Goal: Information Seeking & Learning: Learn about a topic

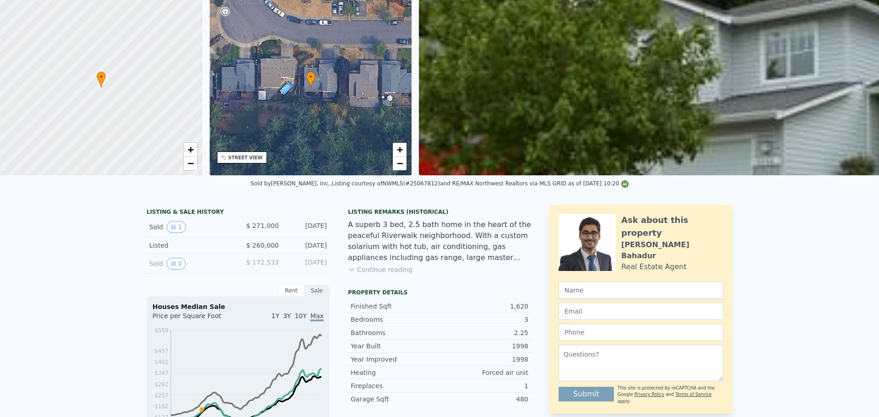
scroll to position [3, 0]
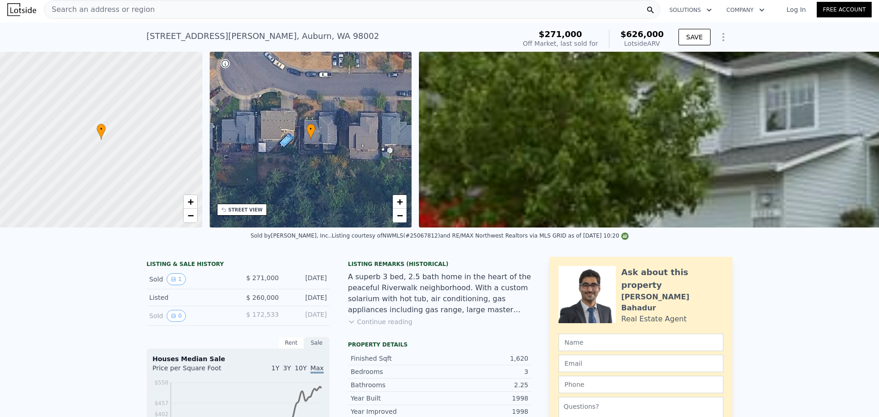
click at [174, 16] on div "Search an address or region" at bounding box center [352, 9] width 616 height 18
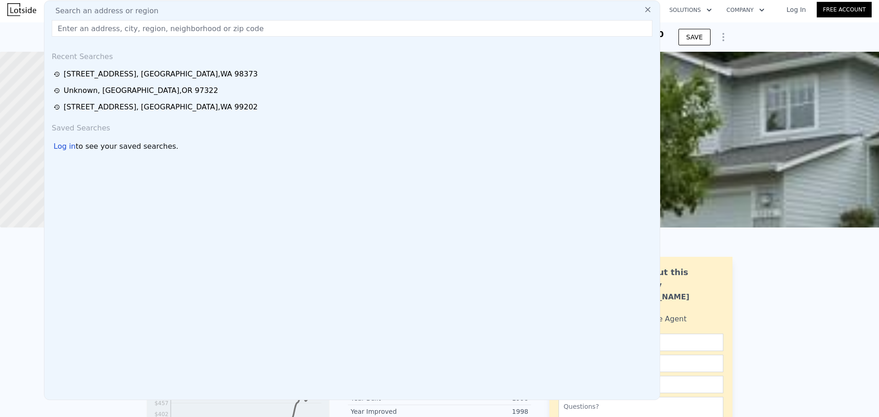
type input "[STREET_ADDRESS][PERSON_NAME]"
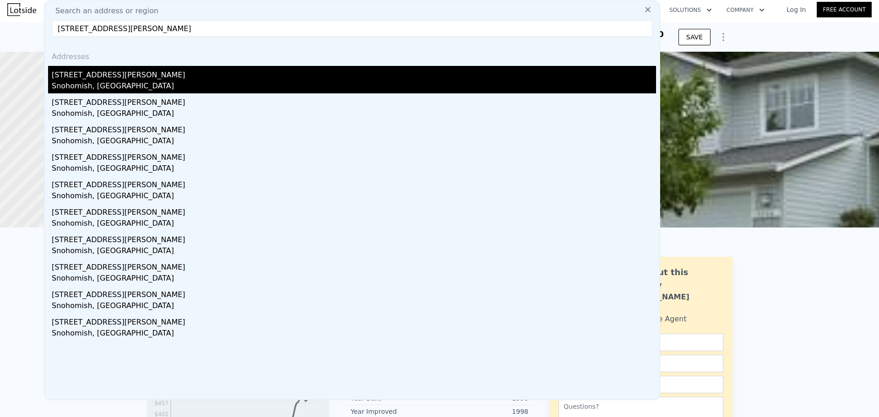
click at [151, 75] on div "[STREET_ADDRESS][PERSON_NAME]" at bounding box center [354, 73] width 604 height 15
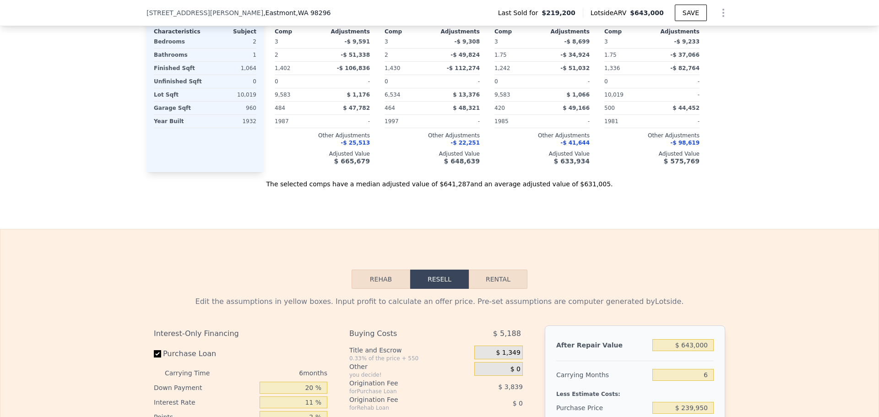
scroll to position [1278, 0]
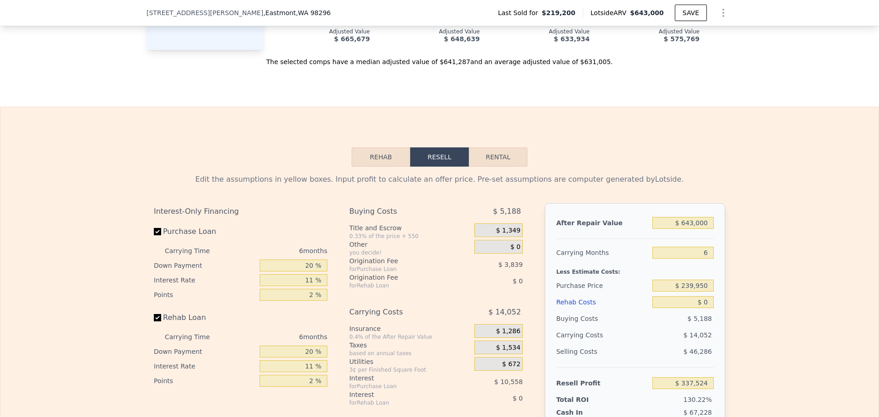
click at [373, 163] on button "Rehab" at bounding box center [381, 156] width 59 height 19
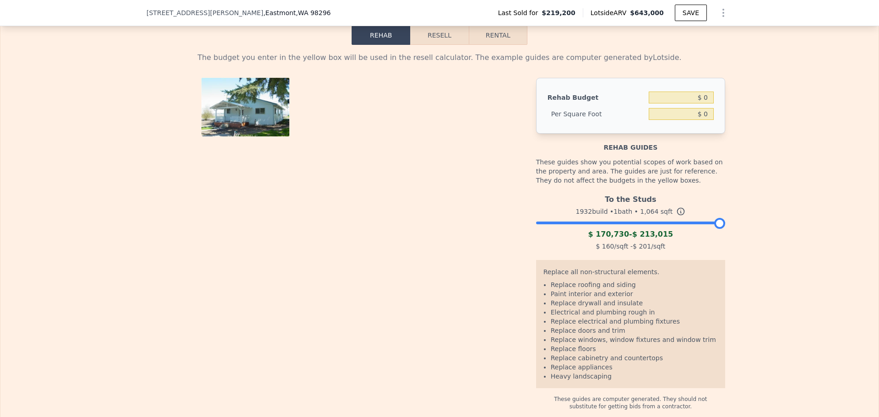
scroll to position [1401, 0]
click at [639, 223] on div at bounding box center [630, 219] width 189 height 5
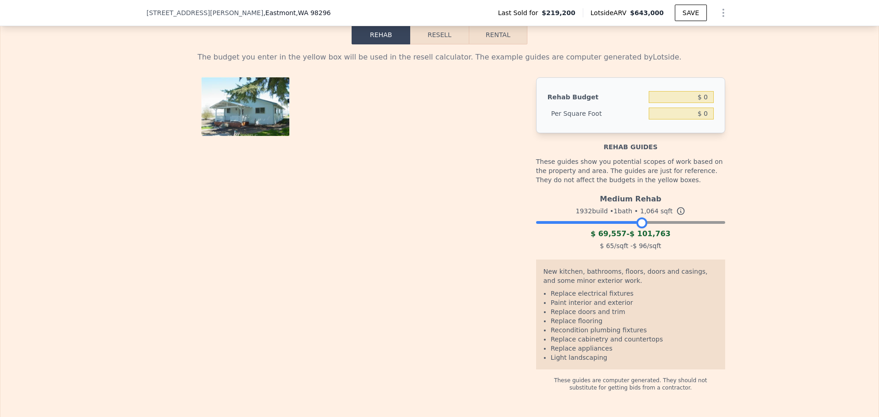
click at [598, 223] on div at bounding box center [630, 219] width 189 height 5
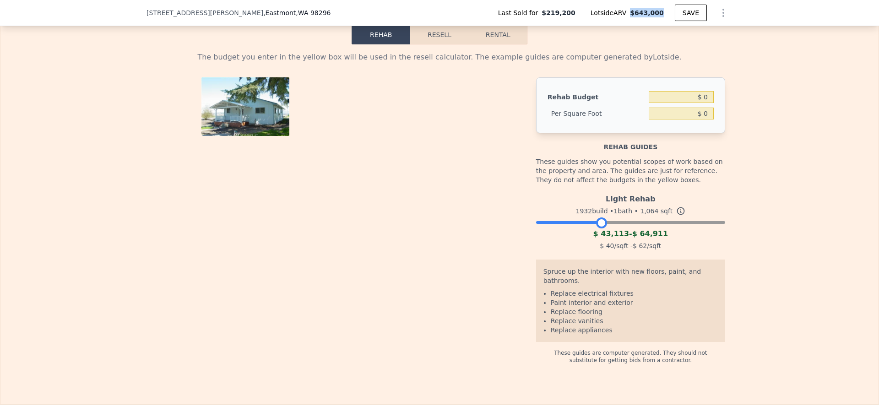
drag, startPoint x: 636, startPoint y: 12, endPoint x: 664, endPoint y: 11, distance: 27.5
click at [664, 11] on div "Lotside ARV $643,000" at bounding box center [629, 12] width 92 height 9
copy span "$643,000"
